Goal: Task Accomplishment & Management: Manage account settings

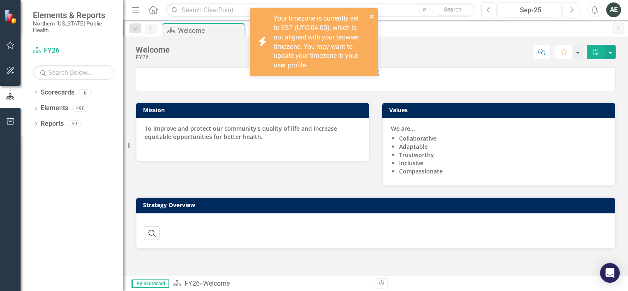
click at [371, 16] on icon "close" at bounding box center [372, 16] width 4 height 4
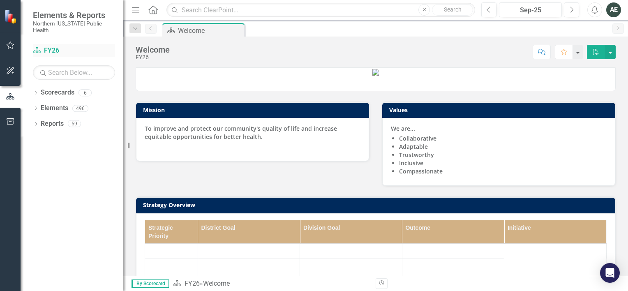
click at [47, 46] on link "Scorecard FY26" at bounding box center [74, 50] width 82 height 9
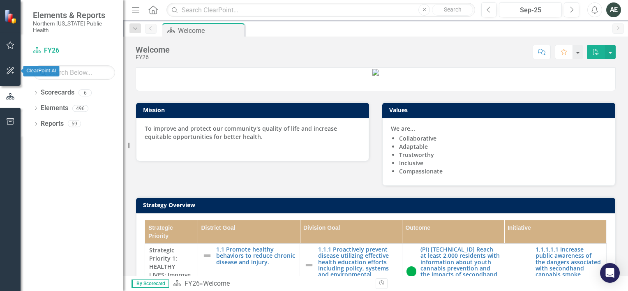
click at [10, 42] on icon "button" at bounding box center [11, 45] width 8 height 7
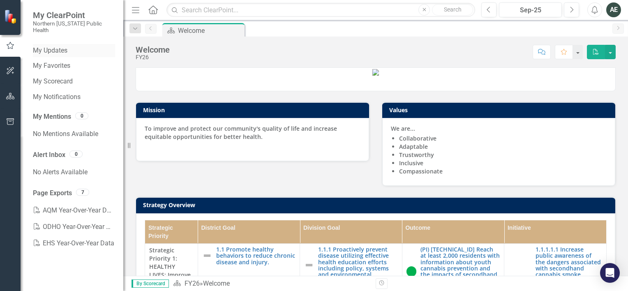
click at [60, 46] on link "My Updates" at bounding box center [74, 50] width 82 height 9
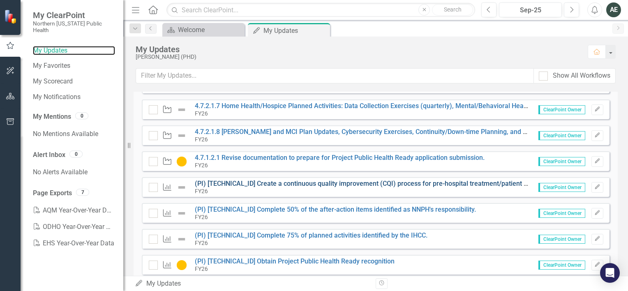
scroll to position [282, 0]
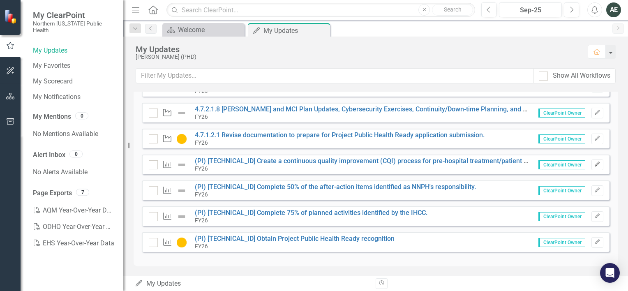
click at [595, 165] on icon "Edit" at bounding box center [598, 164] width 6 height 5
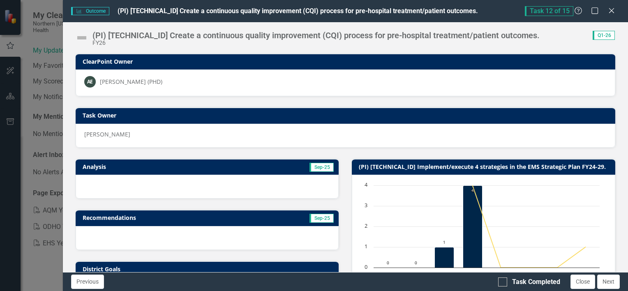
click at [83, 37] on img at bounding box center [81, 37] width 13 height 13
click at [84, 39] on img at bounding box center [81, 37] width 13 height 13
click at [81, 37] on img at bounding box center [81, 37] width 13 height 13
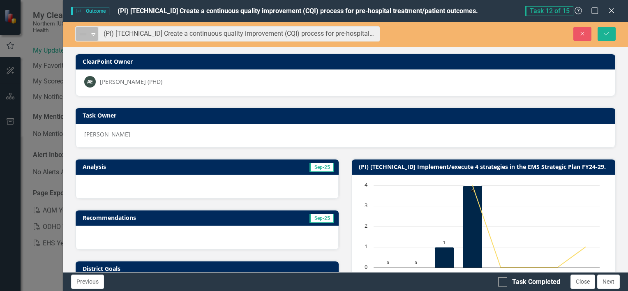
click at [93, 36] on icon "Expand" at bounding box center [93, 34] width 8 height 7
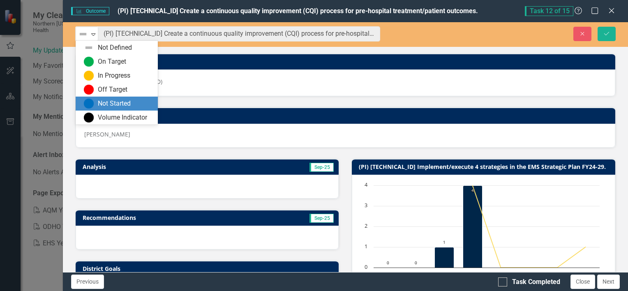
click at [105, 108] on div "Not Started" at bounding box center [114, 103] width 33 height 9
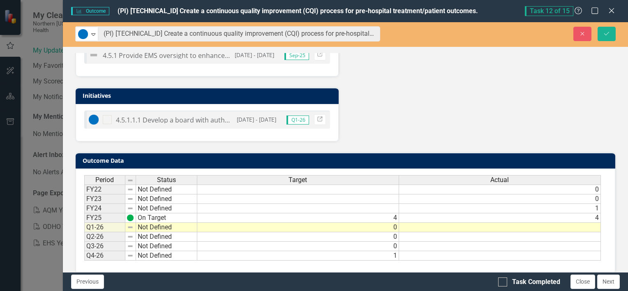
scroll to position [308, 0]
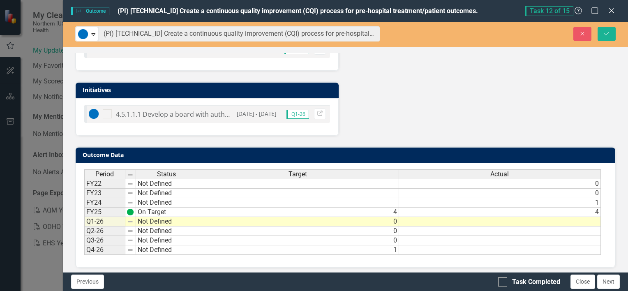
click at [523, 220] on td at bounding box center [500, 221] width 202 height 9
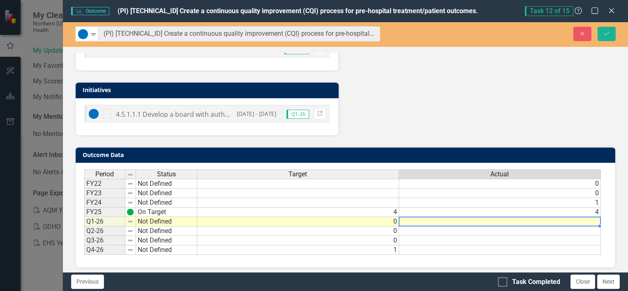
type textarea "0"
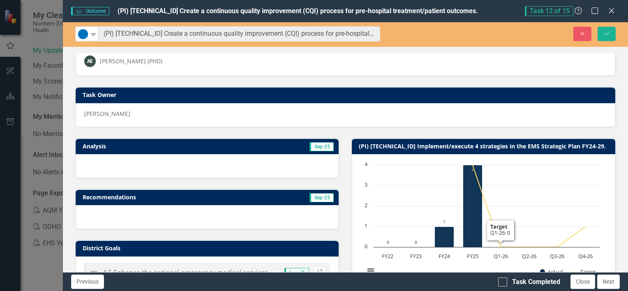
scroll to position [0, 0]
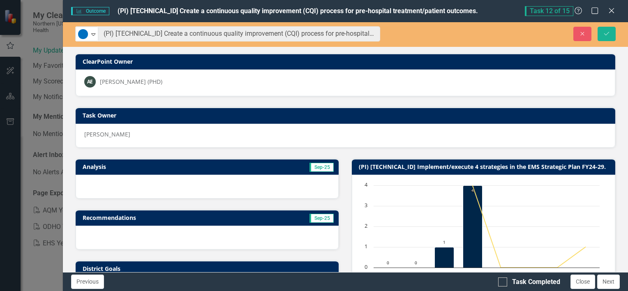
click at [194, 184] on div at bounding box center [208, 187] width 264 height 24
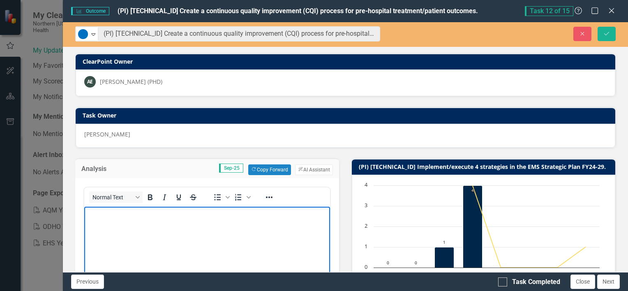
click at [182, 217] on p "Rich Text Area. Press ALT-0 for help." at bounding box center [207, 214] width 242 height 10
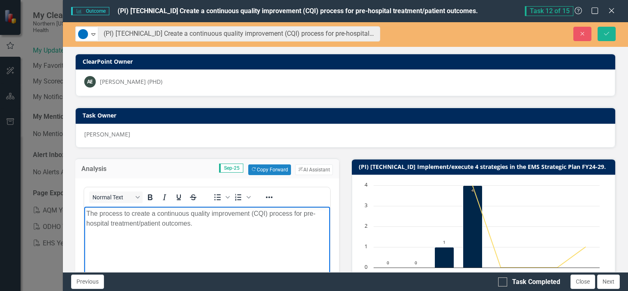
click at [203, 224] on p "The process to create a continuous quality improvement (CQI) process for pre-ho…" at bounding box center [207, 219] width 242 height 20
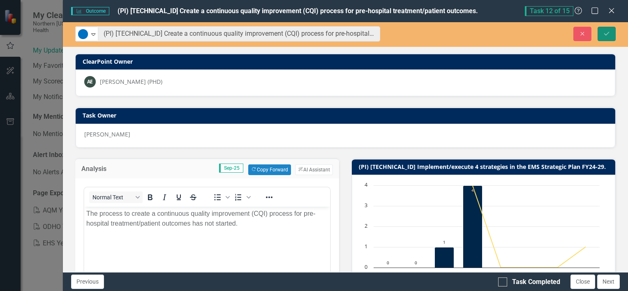
click at [615, 32] on button "Save" at bounding box center [607, 34] width 18 height 14
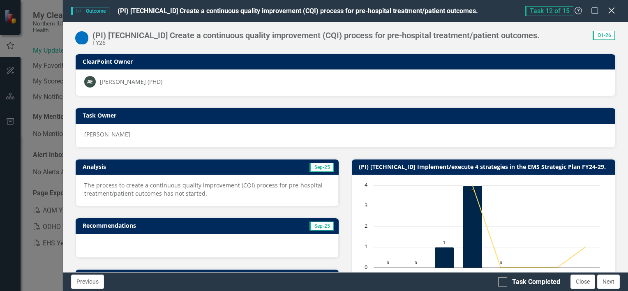
drag, startPoint x: 610, startPoint y: 12, endPoint x: 607, endPoint y: 14, distance: 4.4
click at [610, 12] on icon at bounding box center [612, 10] width 6 height 6
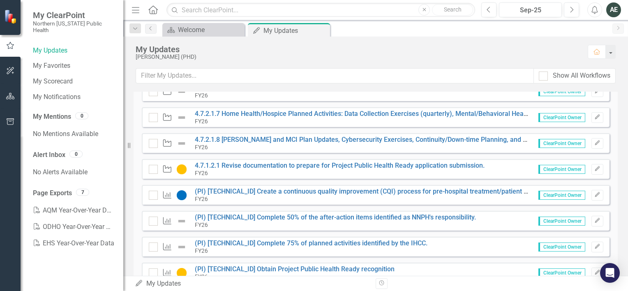
scroll to position [282, 0]
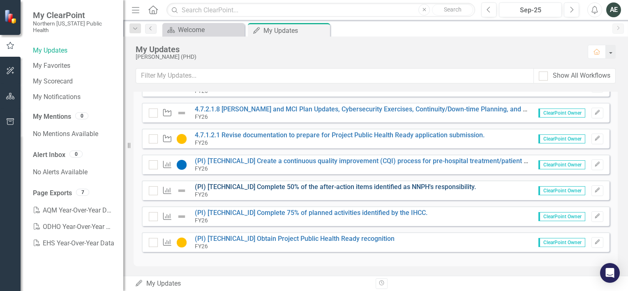
click at [332, 187] on link "(PI) [TECHNICAL_ID] Complete 50% of the after-action items identified as NNPH's…" at bounding box center [335, 187] width 281 height 8
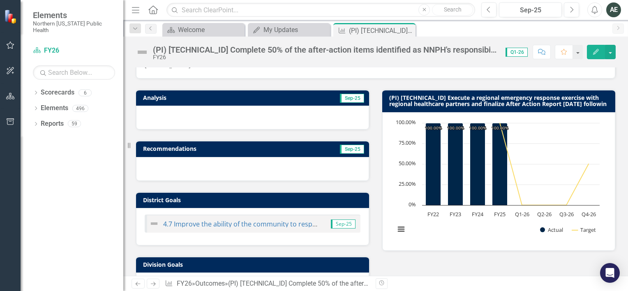
scroll to position [206, 0]
